Goal: Task Accomplishment & Management: Complete application form

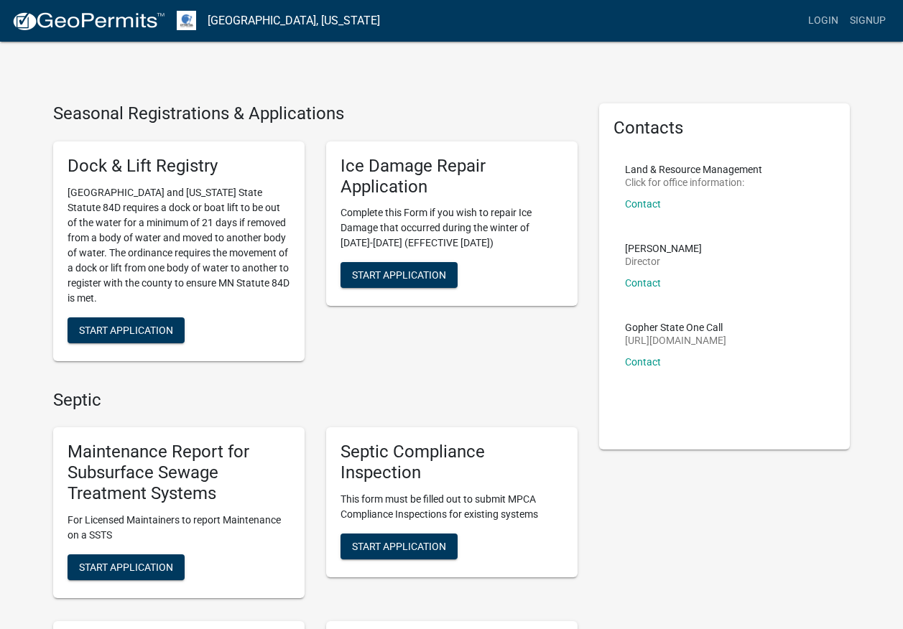
scroll to position [144, 0]
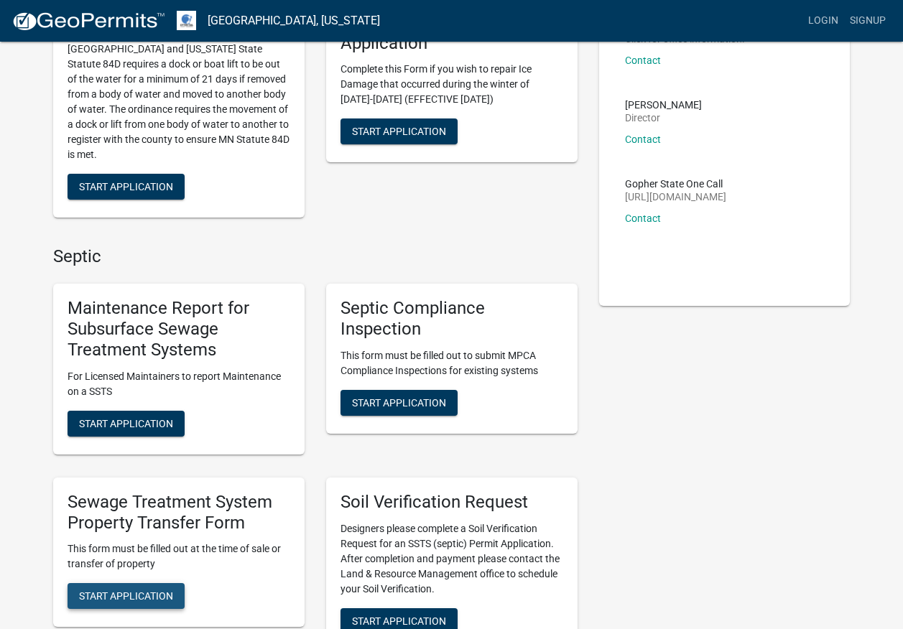
click at [146, 596] on span "Start Application" at bounding box center [126, 596] width 94 height 11
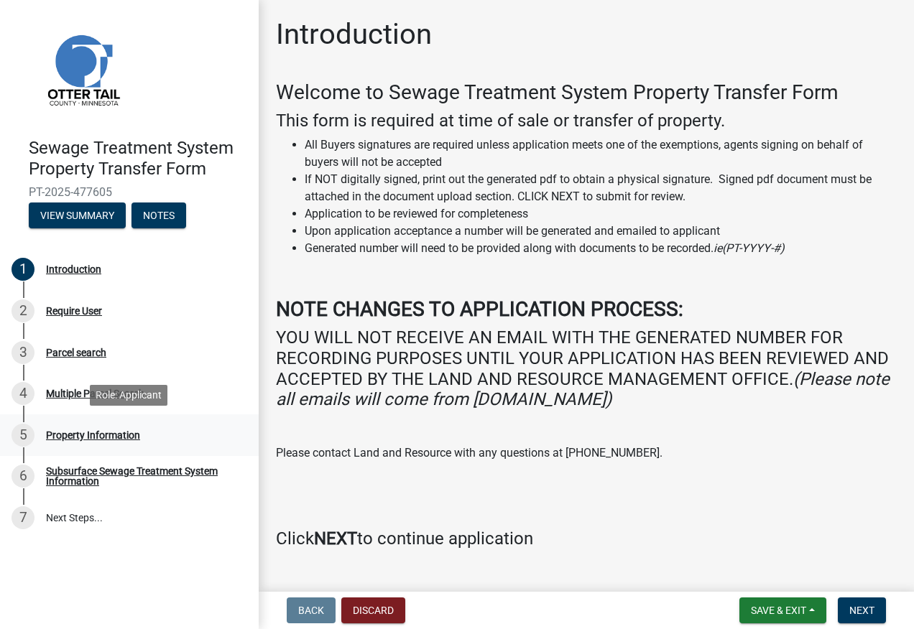
click at [104, 440] on div "Property Information" at bounding box center [93, 435] width 94 height 10
click at [104, 439] on div "Property Information" at bounding box center [93, 435] width 94 height 10
click at [104, 435] on div "Property Information" at bounding box center [93, 435] width 94 height 10
click at [80, 430] on div "Property Information" at bounding box center [93, 435] width 94 height 10
click at [855, 611] on span "Next" at bounding box center [861, 610] width 25 height 11
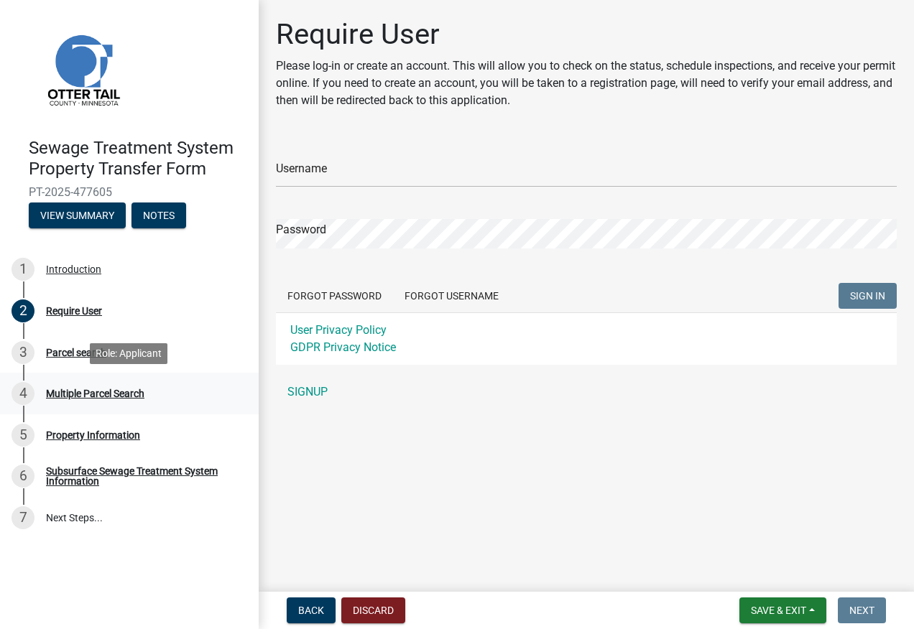
click at [67, 392] on div "Multiple Parcel Search" at bounding box center [95, 394] width 98 height 10
click at [88, 436] on div "Property Information" at bounding box center [93, 435] width 94 height 10
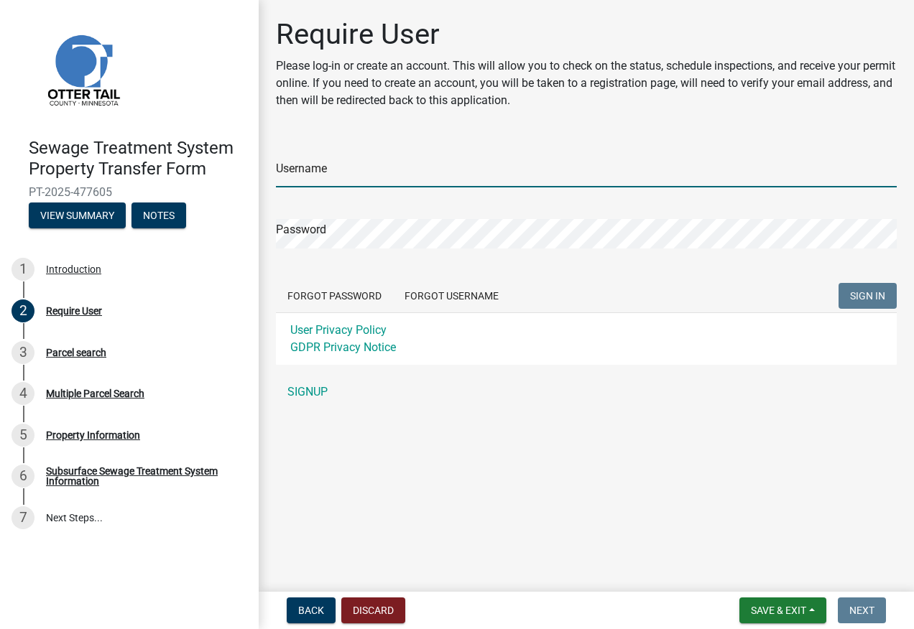
click at [356, 174] on input "Username" at bounding box center [586, 172] width 621 height 29
type input "AATPerham"
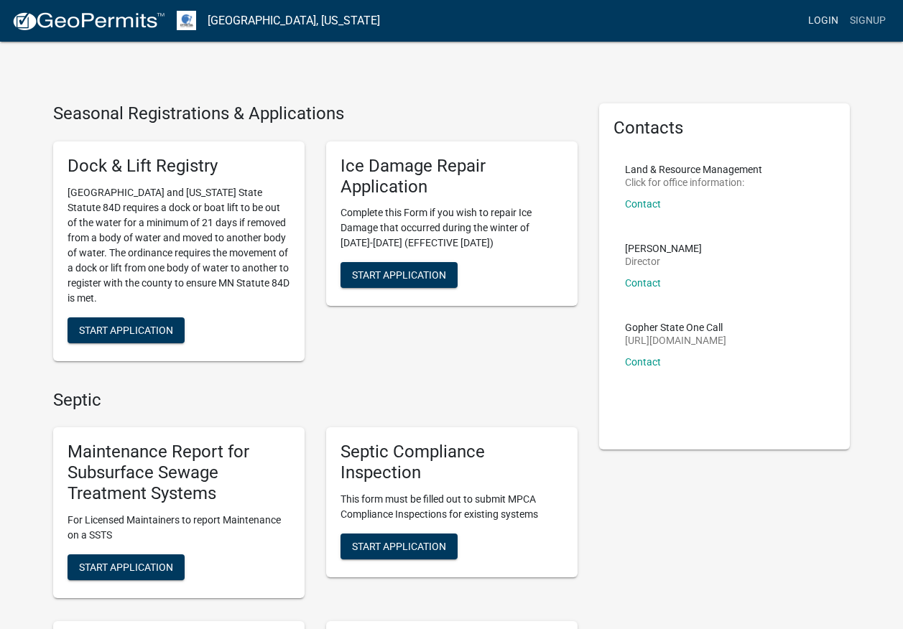
click at [820, 23] on link "Login" at bounding box center [824, 20] width 42 height 27
click at [826, 17] on link "Login" at bounding box center [824, 20] width 42 height 27
